Goal: Check status: Check status

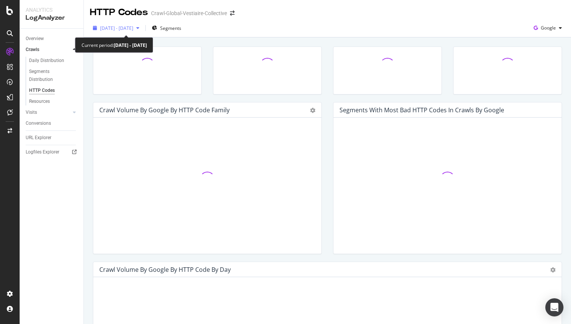
click at [133, 26] on span "[DATE] - [DATE]" at bounding box center [116, 28] width 33 height 6
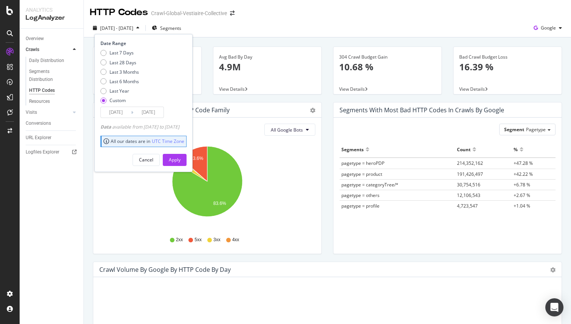
click at [116, 112] on input "[DATE]" at bounding box center [116, 112] width 30 height 11
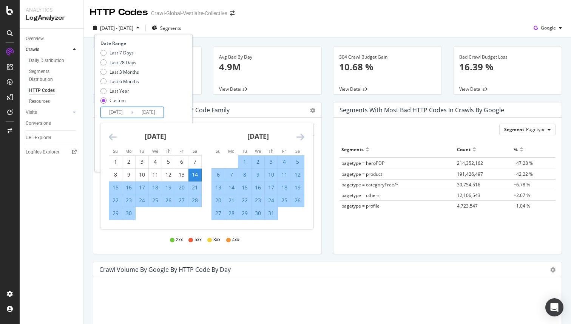
click at [113, 141] on icon "Move backward to switch to the previous month." at bounding box center [113, 136] width 8 height 9
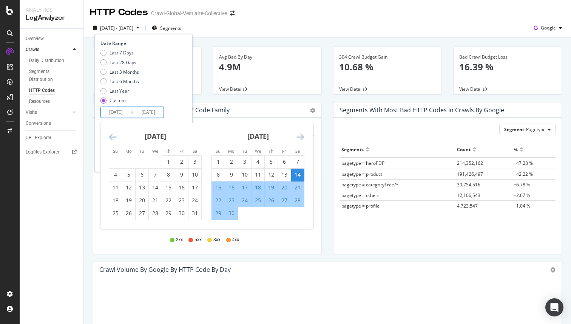
click at [113, 141] on icon "Move backward to switch to the previous month." at bounding box center [113, 136] width 8 height 9
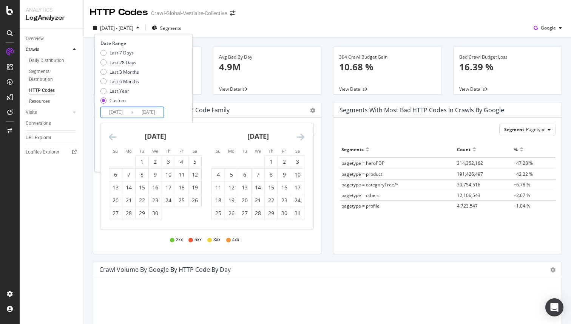
click at [134, 160] on td "Calendar" at bounding box center [128, 161] width 13 height 13
click at [141, 161] on div "1" at bounding box center [142, 162] width 13 height 8
type input "[DATE]"
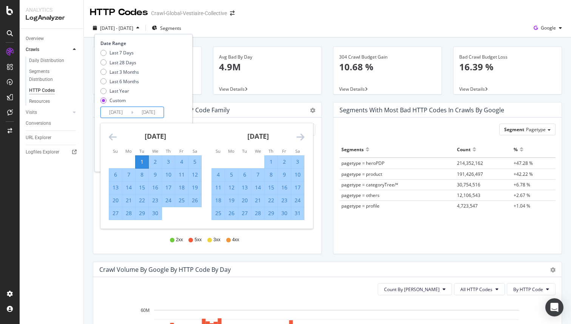
click at [298, 215] on div "31" at bounding box center [297, 213] width 13 height 8
type input "[DATE]"
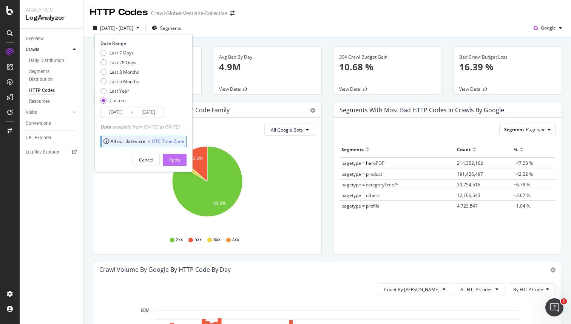
click at [181, 160] on div "Apply" at bounding box center [175, 159] width 12 height 6
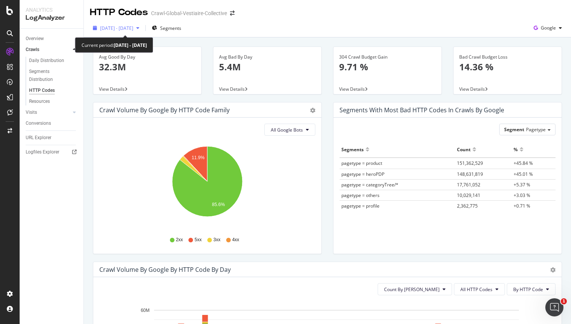
click at [129, 27] on span "[DATE] - [DATE]" at bounding box center [116, 28] width 33 height 6
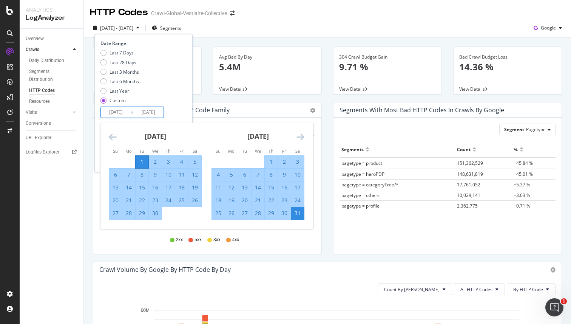
click at [119, 110] on input "[DATE]" at bounding box center [116, 112] width 30 height 11
click at [114, 138] on icon "Move backward to switch to the previous month." at bounding box center [113, 136] width 8 height 9
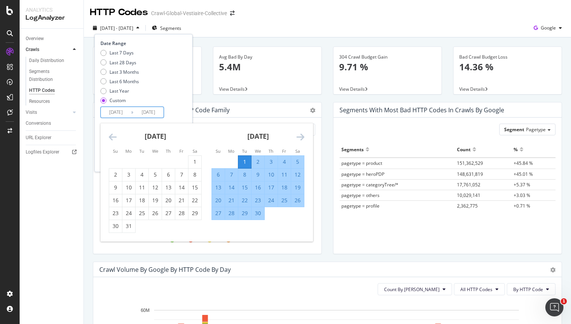
click at [114, 138] on icon "Move backward to switch to the previous month." at bounding box center [113, 136] width 8 height 9
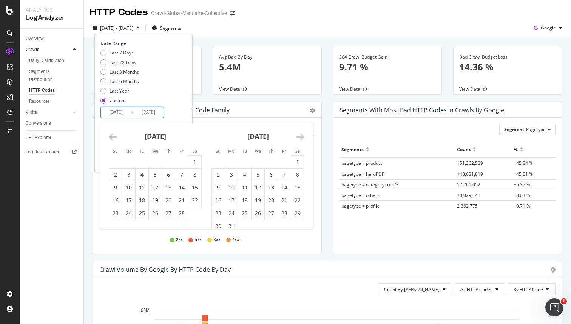
click at [114, 138] on icon "Move backward to switch to the previous month." at bounding box center [113, 136] width 8 height 9
click at [153, 159] on div "1" at bounding box center [155, 162] width 13 height 8
type input "[DATE]"
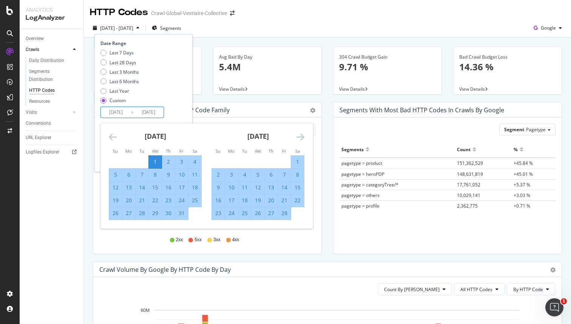
click at [303, 138] on icon "Move forward to switch to the next month." at bounding box center [301, 136] width 8 height 9
click at [234, 224] on div "31" at bounding box center [231, 226] width 13 height 8
type input "[DATE]"
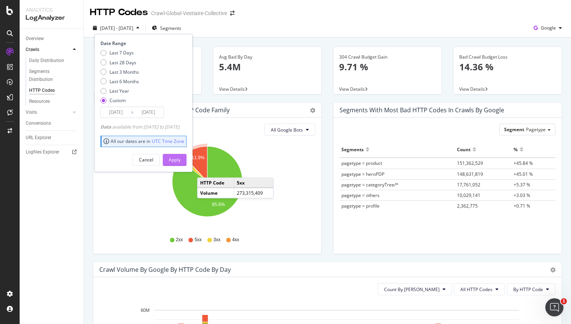
click at [181, 159] on div "Apply" at bounding box center [175, 159] width 12 height 6
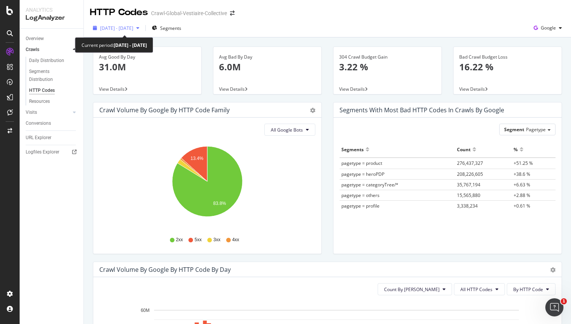
click at [130, 26] on span "[DATE] - [DATE]" at bounding box center [116, 28] width 33 height 6
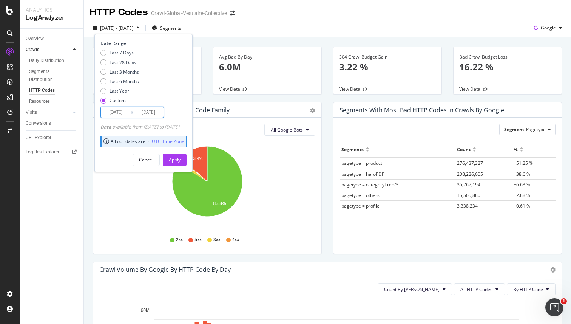
click at [121, 114] on input "[DATE]" at bounding box center [116, 112] width 30 height 11
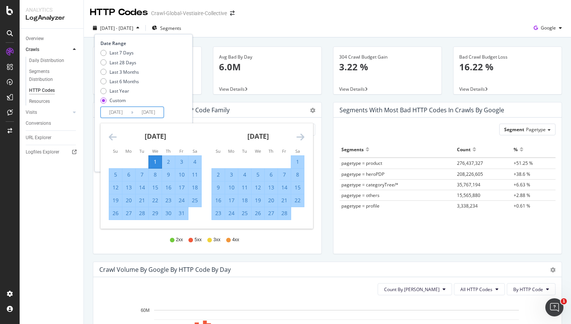
click at [114, 136] on icon "Move backward to switch to the previous month." at bounding box center [113, 136] width 8 height 9
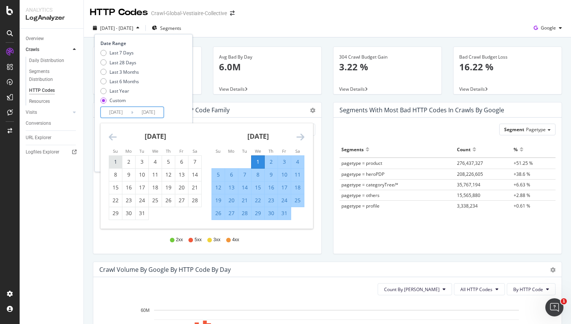
click at [117, 161] on div "1" at bounding box center [115, 162] width 13 height 8
type input "[DATE]"
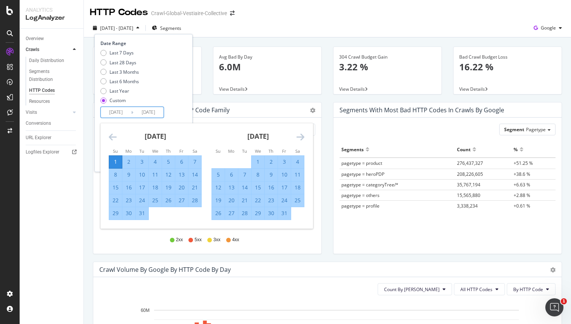
click at [143, 212] on div "31" at bounding box center [142, 213] width 13 height 8
type input "[DATE]"
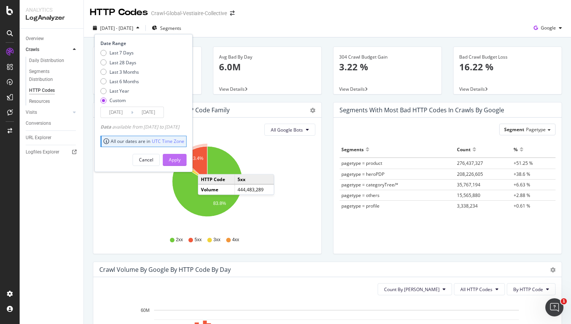
click at [181, 154] on div "Apply" at bounding box center [175, 159] width 12 height 11
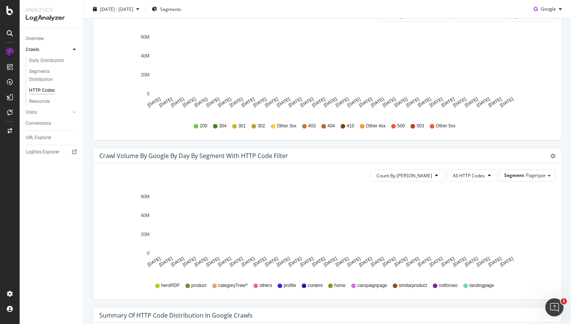
scroll to position [274, 0]
